Goal: Task Accomplishment & Management: Use online tool/utility

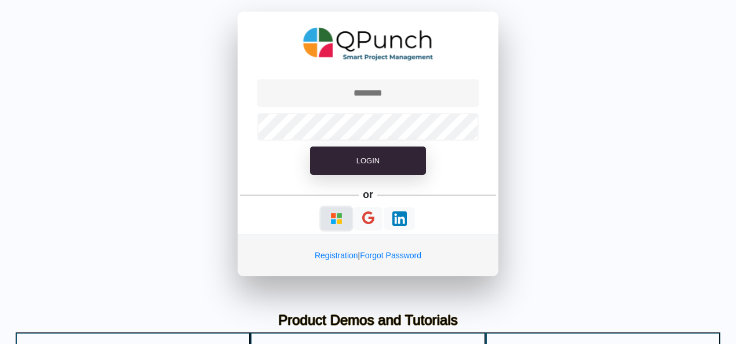
type input "**********"
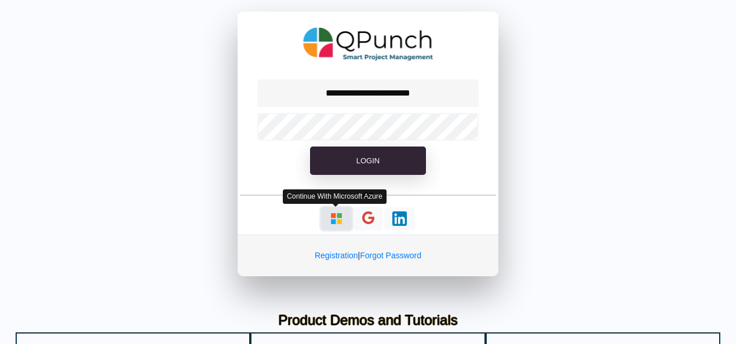
click at [339, 210] on button "button" at bounding box center [336, 219] width 31 height 23
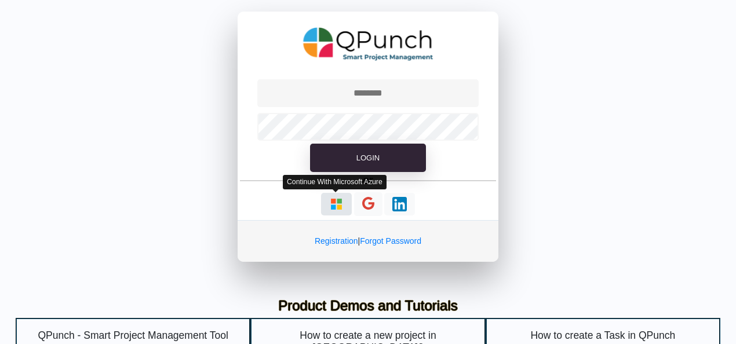
click at [333, 203] on img "button" at bounding box center [336, 204] width 14 height 14
type input "**********"
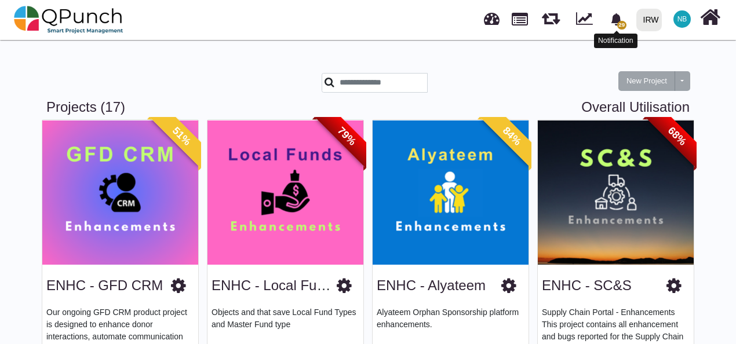
click at [614, 29] on span "29" at bounding box center [616, 19] width 20 height 20
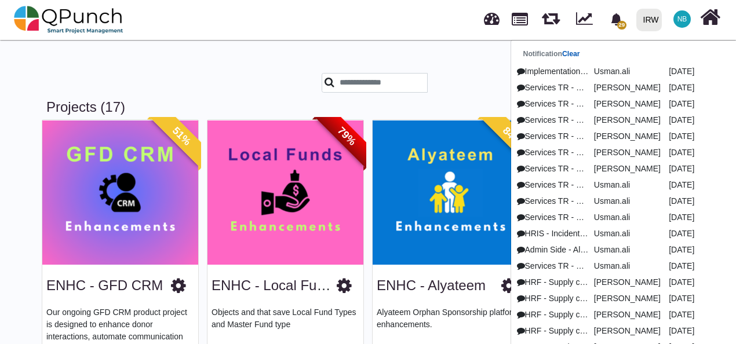
click at [572, 55] on link "Clear" at bounding box center [571, 54] width 18 height 8
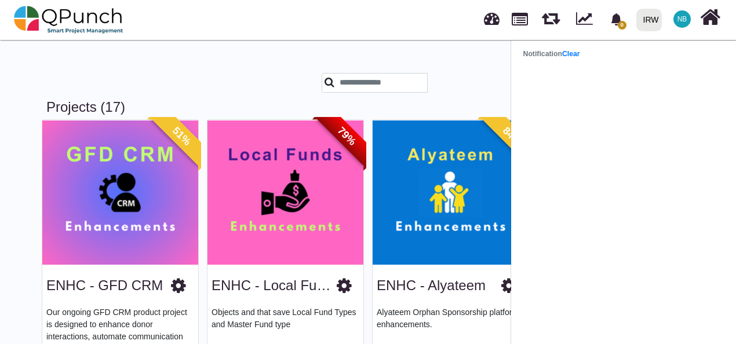
click at [407, 61] on div "New Project Toggle dropdown New Project Wiz" at bounding box center [368, 74] width 661 height 50
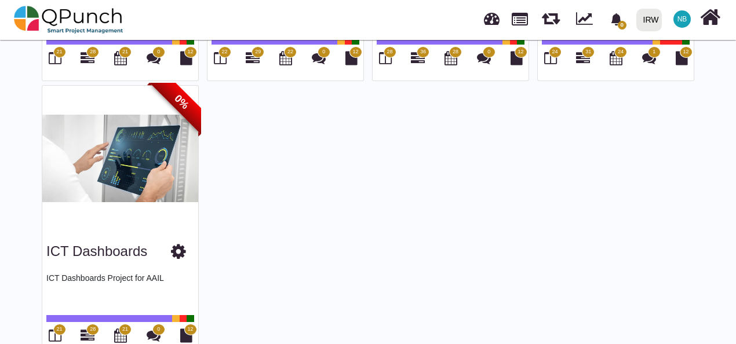
scroll to position [1173, 0]
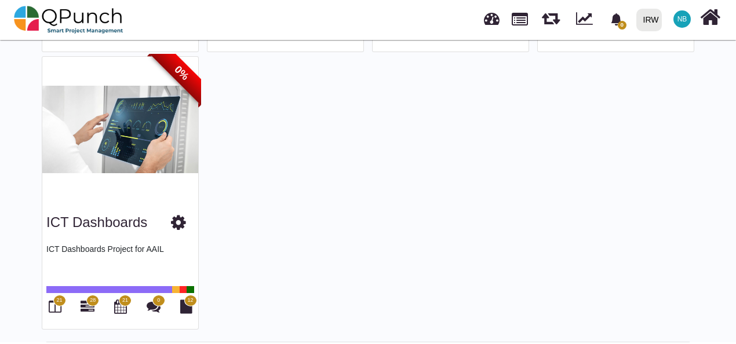
click at [141, 125] on img at bounding box center [120, 129] width 156 height 145
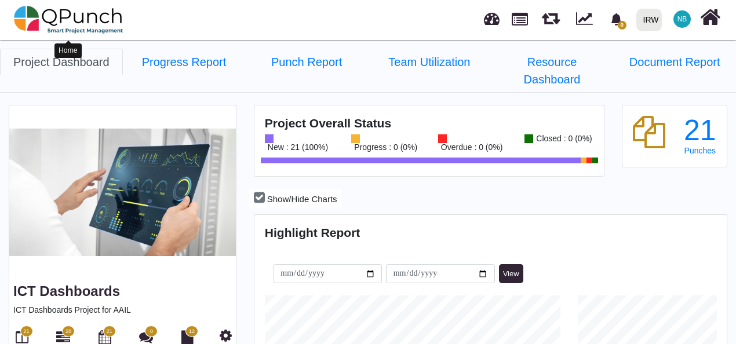
scroll to position [205, 470]
click at [65, 19] on img at bounding box center [69, 19] width 110 height 35
